Goal: Check status: Check status

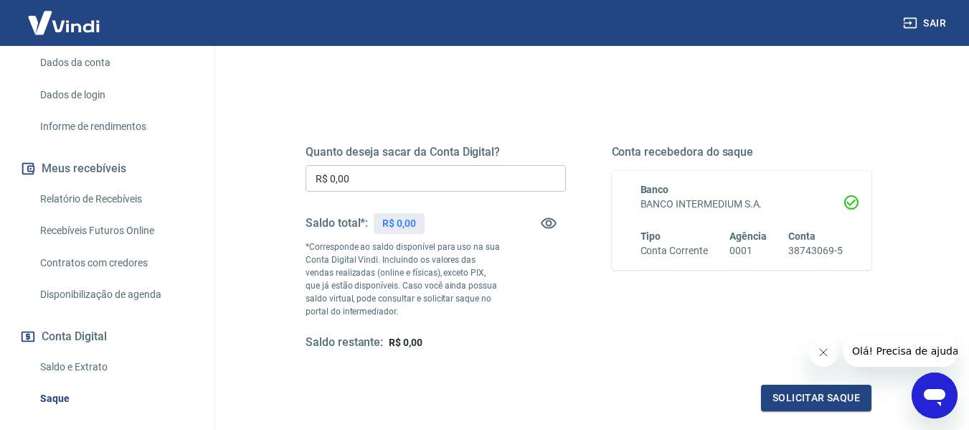
scroll to position [287, 0]
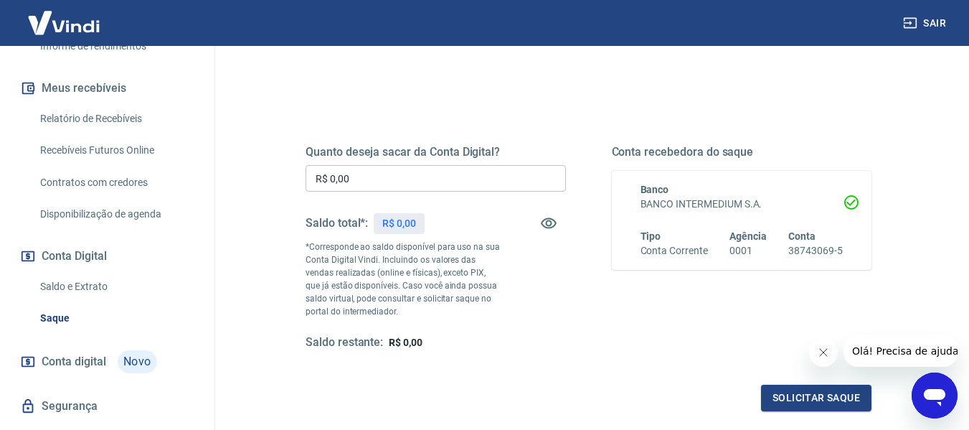
click at [70, 285] on link "Saldo e Extrato" at bounding box center [115, 286] width 163 height 29
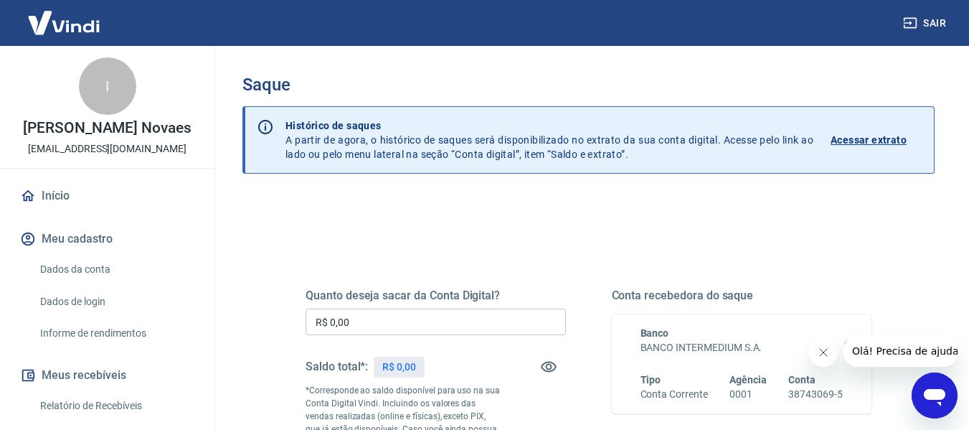
click at [819, 352] on icon "Fechar mensagem da empresa" at bounding box center [822, 351] width 11 height 11
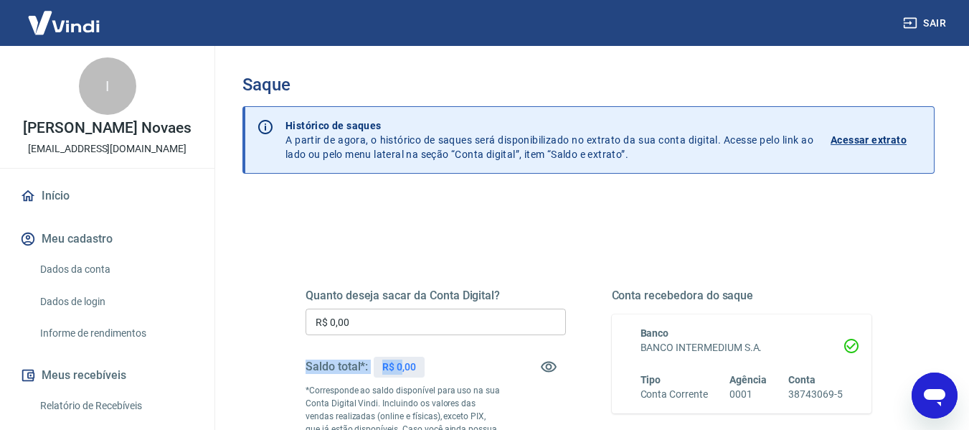
drag, startPoint x: 308, startPoint y: 361, endPoint x: 401, endPoint y: 364, distance: 92.6
click at [401, 364] on div "Quanto deseja sacar da Conta Digital? R$ 0,00 ​ Saldo total*: R$ 0,00 *Correspo…" at bounding box center [588, 398] width 600 height 346
drag, startPoint x: 403, startPoint y: 364, endPoint x: 417, endPoint y: 364, distance: 14.4
click at [404, 364] on p "R$ 0,00" at bounding box center [399, 366] width 34 height 15
click at [418, 363] on div "R$ 0,00" at bounding box center [399, 366] width 51 height 21
